Goal: Task Accomplishment & Management: Use online tool/utility

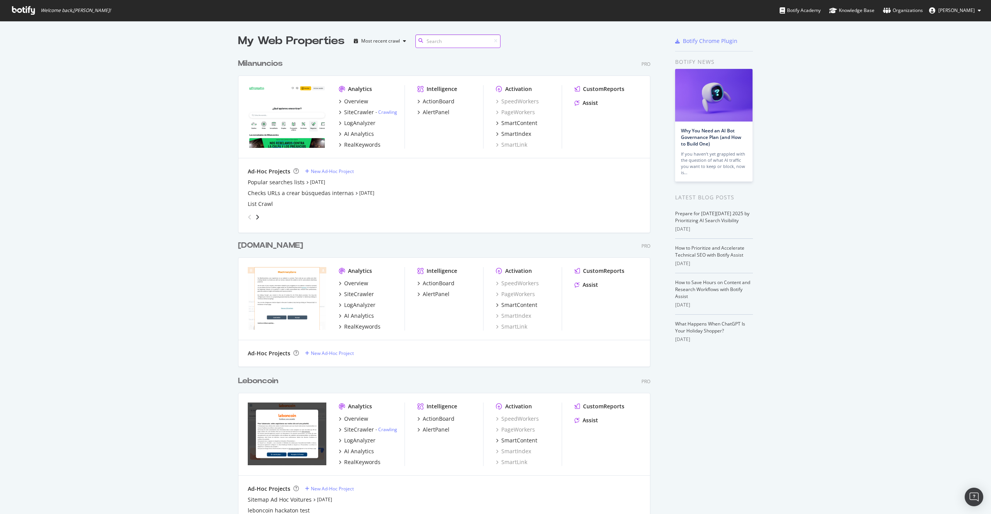
scroll to position [2479, 413]
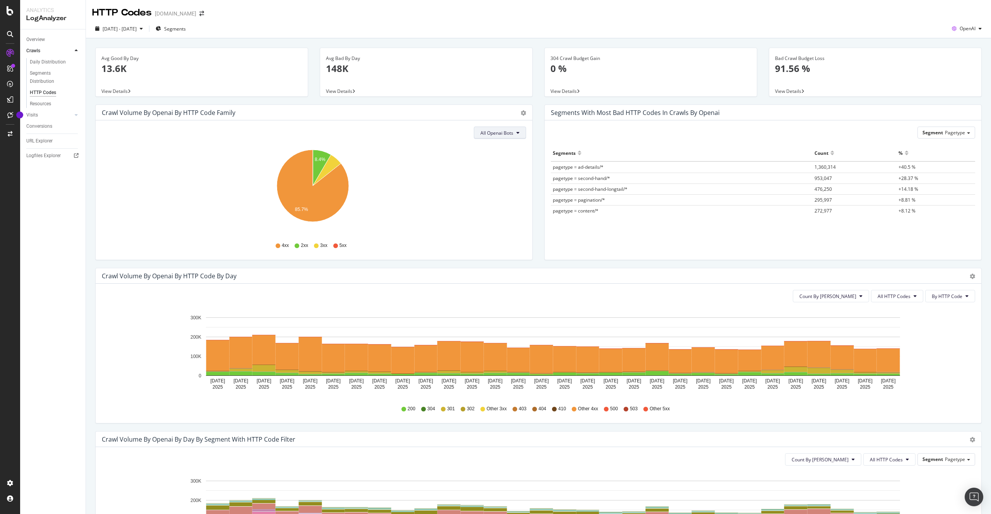
click at [504, 127] on button "All Openai Bots" at bounding box center [500, 133] width 52 height 12
click at [465, 118] on div "Crawl Volume by openai by HTTP Code Family Pie Table" at bounding box center [314, 112] width 437 height 15
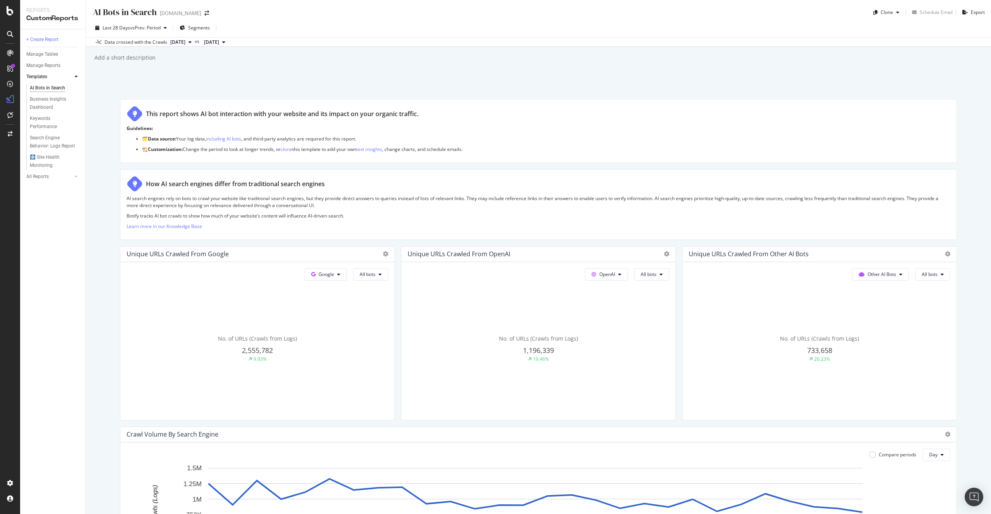
scroll to position [787, 0]
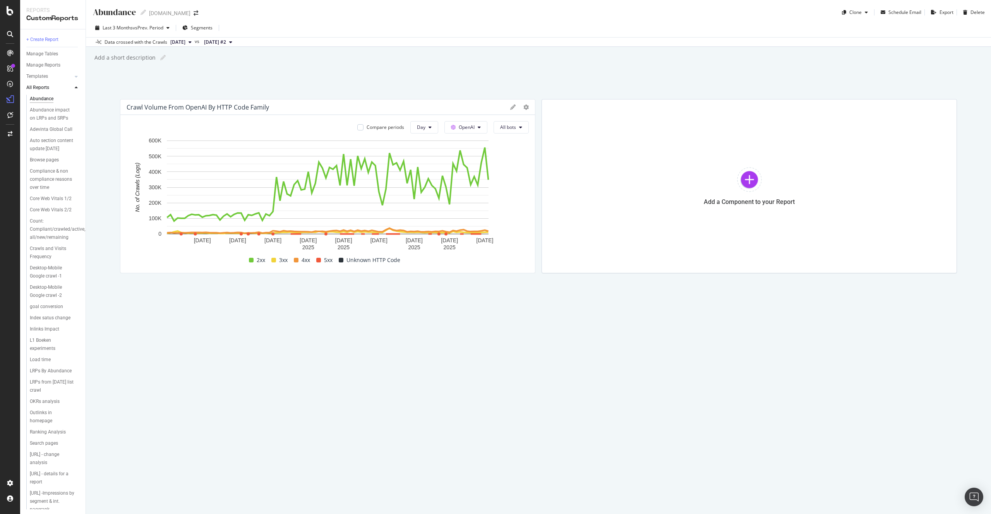
click at [167, 13] on div "[DOMAIN_NAME]" at bounding box center [169, 13] width 41 height 8
click at [193, 14] on icon "arrow-right-arrow-left" at bounding box center [195, 12] width 5 height 5
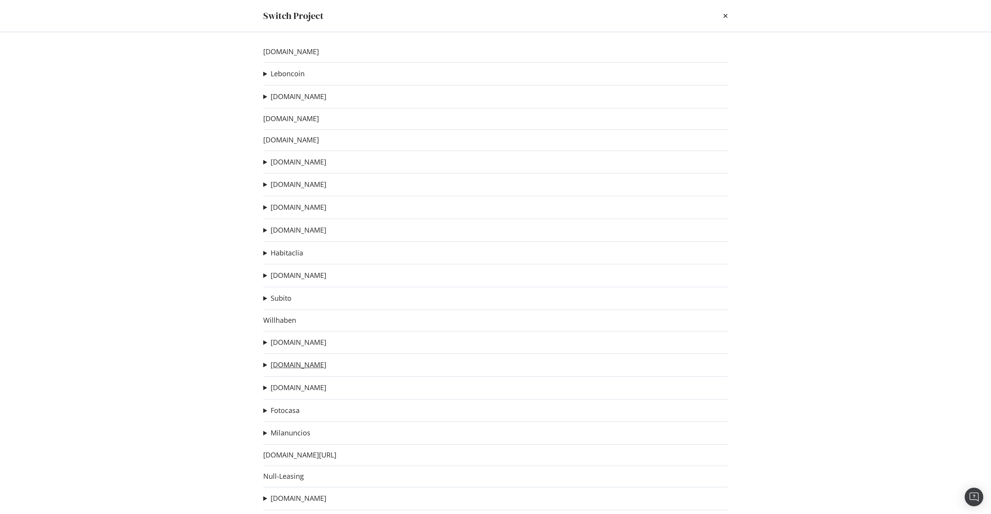
click at [289, 368] on link "[DOMAIN_NAME]" at bounding box center [298, 365] width 56 height 8
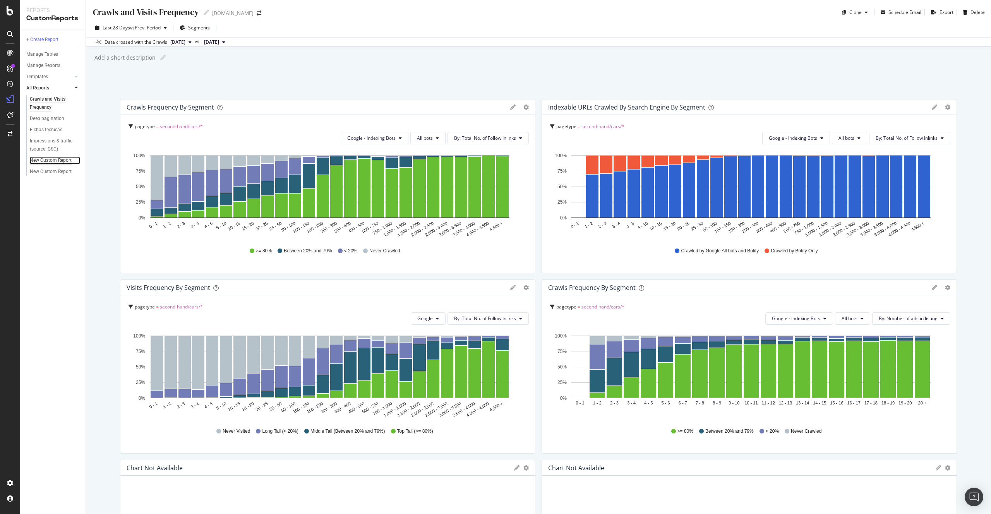
click at [48, 161] on div "New Custom Report" at bounding box center [51, 160] width 42 height 8
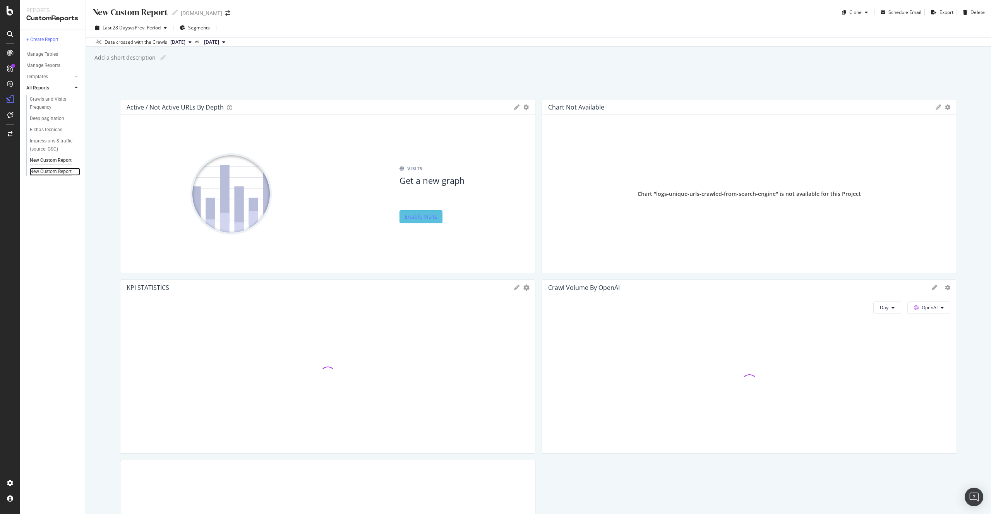
click at [40, 171] on div "New Custom Report" at bounding box center [51, 172] width 42 height 8
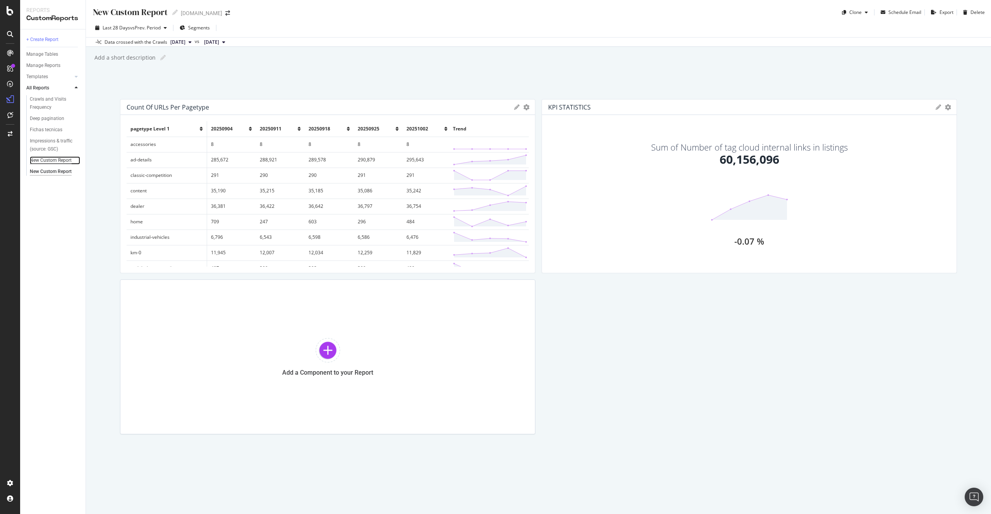
click at [47, 159] on div "New Custom Report" at bounding box center [51, 160] width 42 height 8
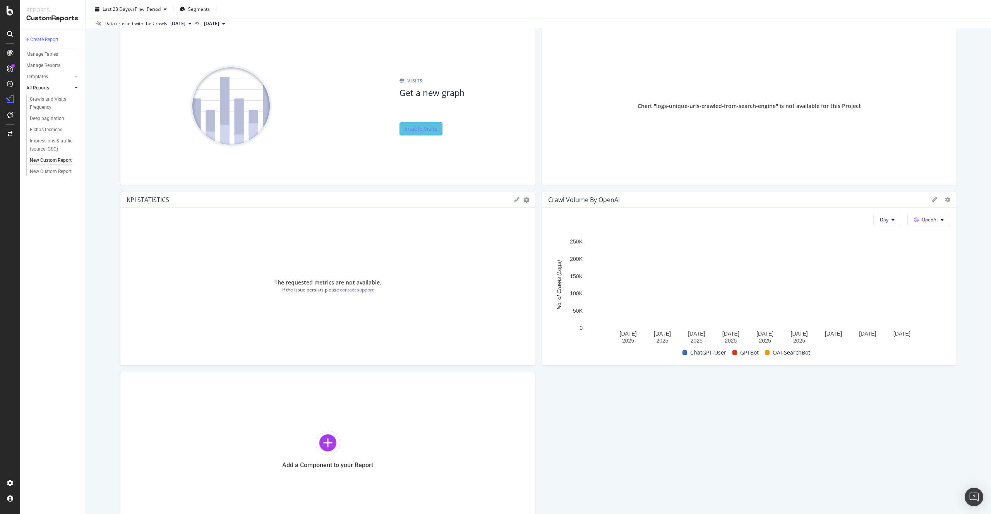
scroll to position [162, 0]
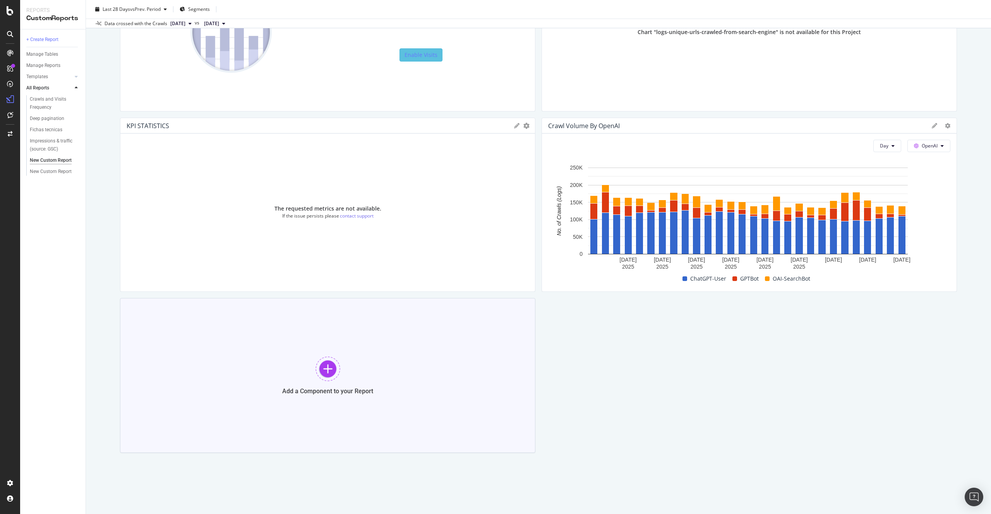
click at [323, 356] on div at bounding box center [327, 368] width 25 height 25
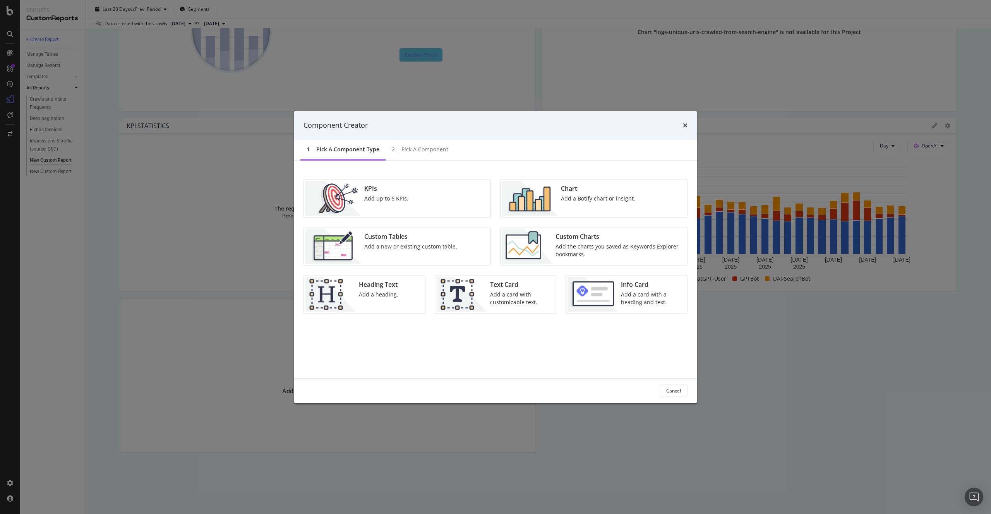
click at [608, 193] on div "Chart Add a Botify chart or insight." at bounding box center [598, 198] width 80 height 35
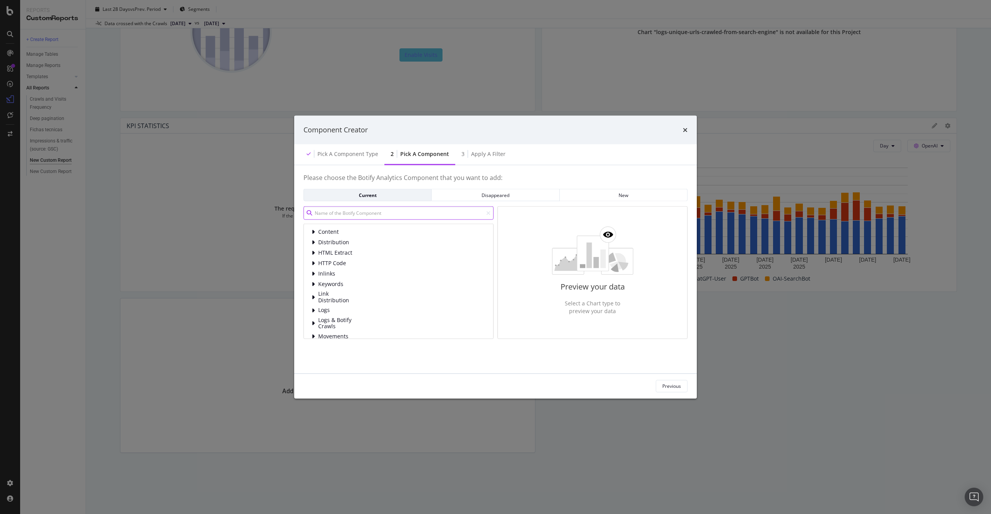
click at [371, 211] on input "modal" at bounding box center [398, 213] width 190 height 14
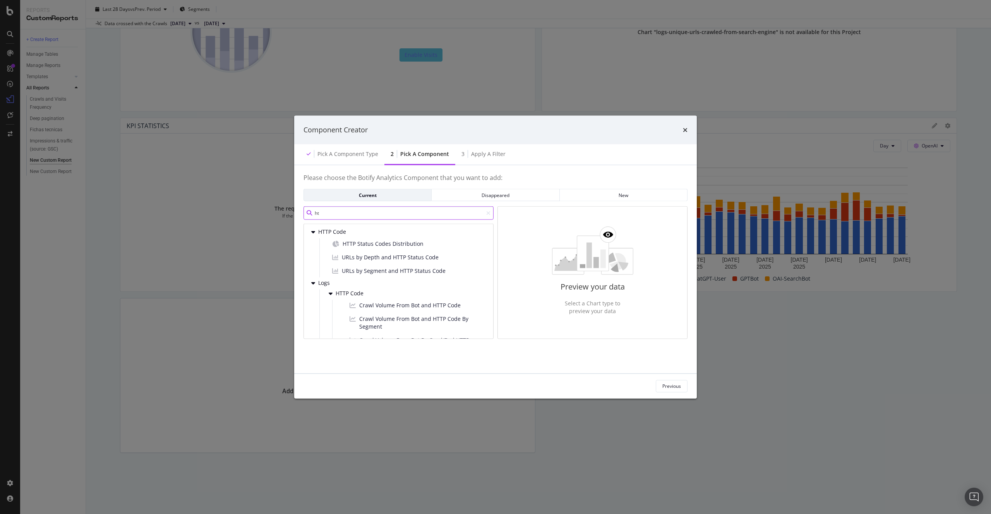
type input "h"
type input "crawl"
click at [409, 307] on span "Crawl Volume From Bot and HTTP Code By Segment" at bounding box center [420, 307] width 123 height 15
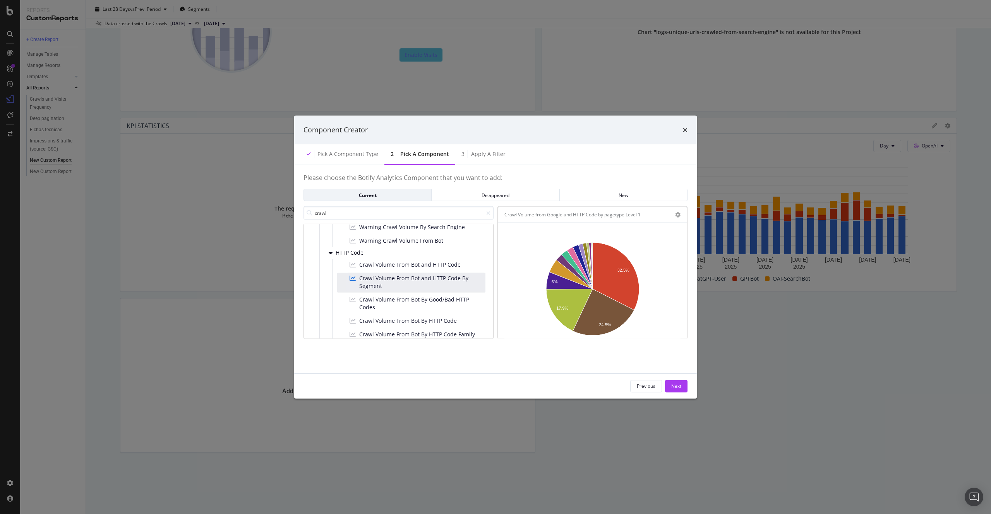
scroll to position [198, 0]
click at [441, 293] on span "Crawl Volume From Bot By Good/Bad HTTP Codes" at bounding box center [420, 288] width 123 height 15
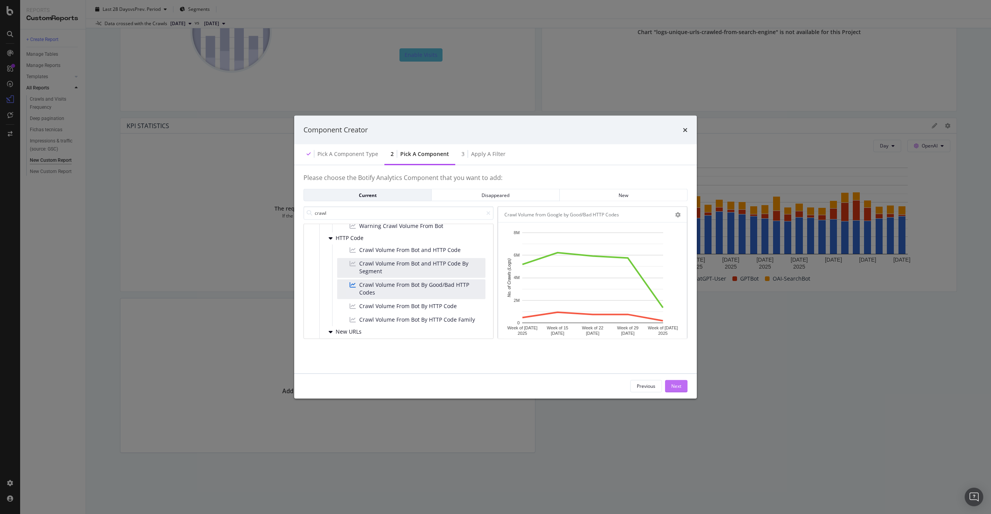
click at [678, 383] on div "Next" at bounding box center [676, 386] width 10 height 7
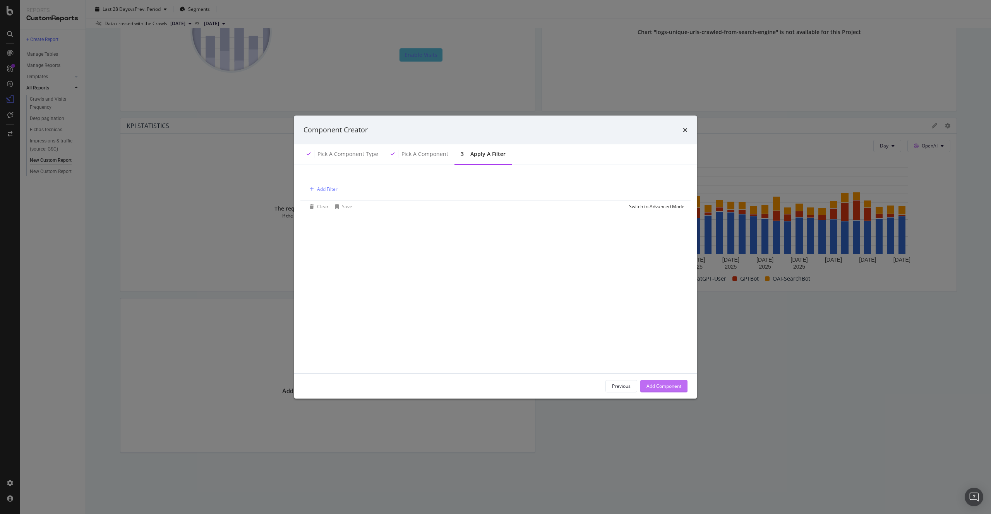
click at [672, 389] on div "Add Component" at bounding box center [663, 386] width 35 height 12
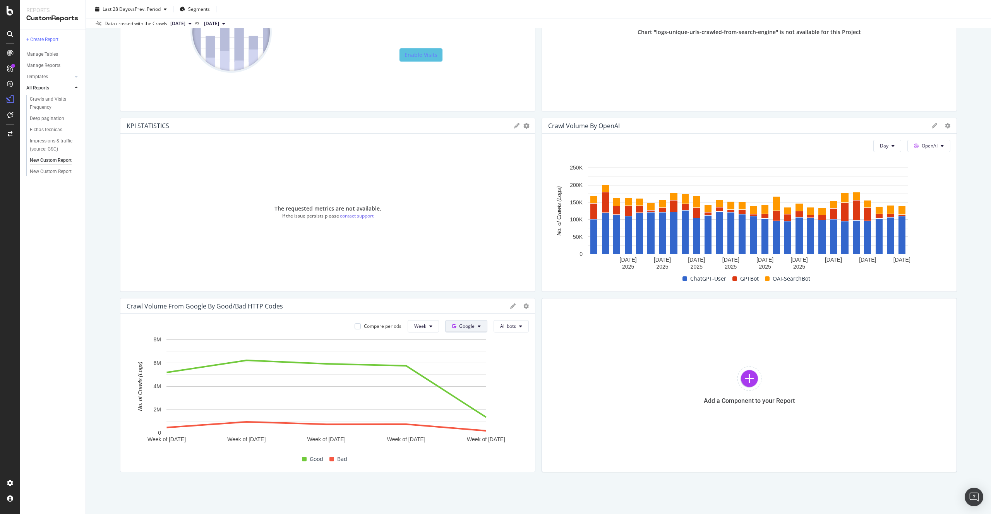
click at [464, 330] on button "Google" at bounding box center [466, 326] width 42 height 12
click at [478, 369] on span "OpenAI" at bounding box center [475, 370] width 29 height 7
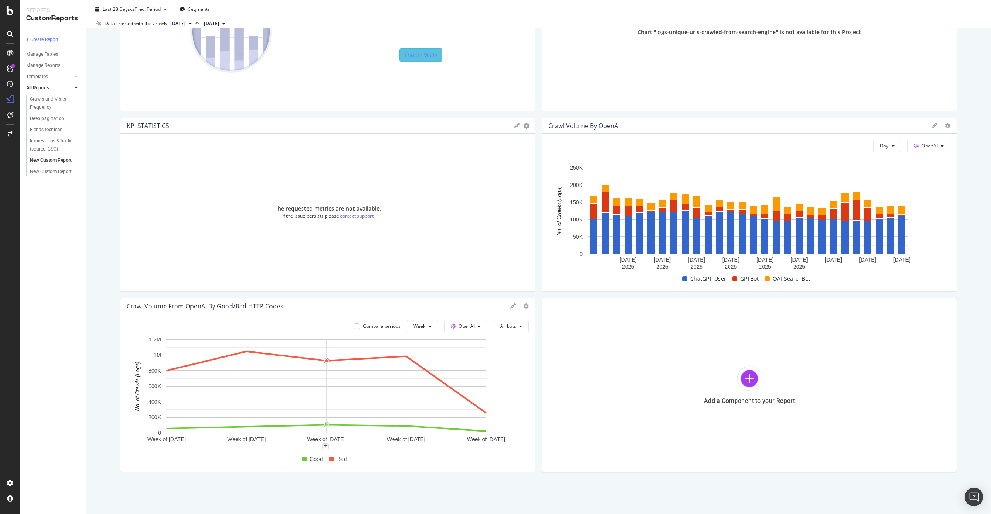
click at [342, 360] on icon "A chart." at bounding box center [326, 382] width 319 height 62
